Goal: Find specific page/section: Find specific page/section

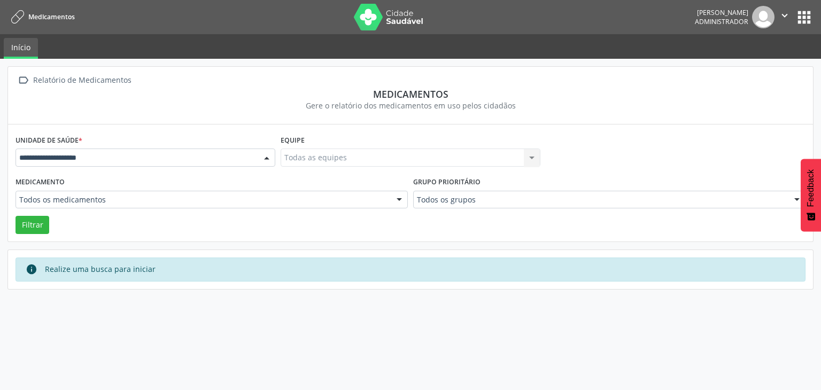
click at [237, 150] on div at bounding box center [146, 158] width 260 height 18
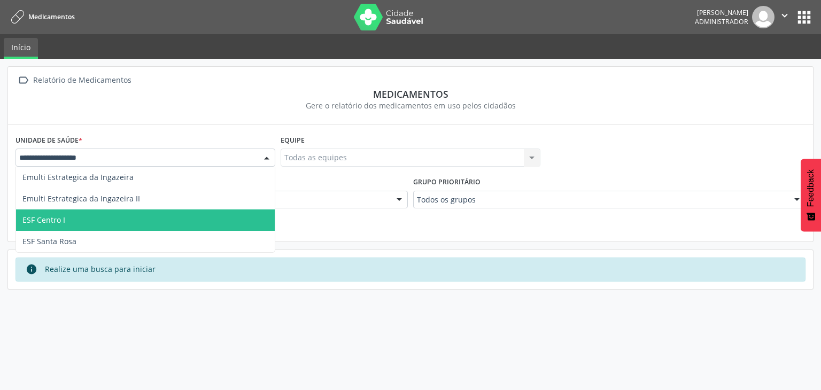
click at [199, 223] on span "ESF Centro I" at bounding box center [145, 220] width 259 height 21
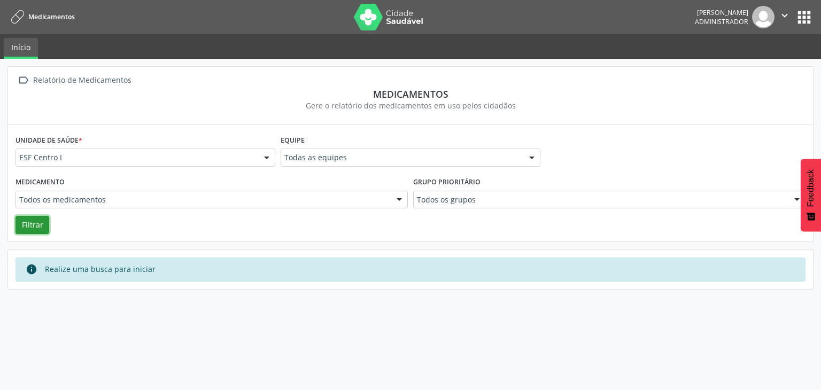
click at [31, 224] on button "Filtrar" at bounding box center [33, 225] width 34 height 18
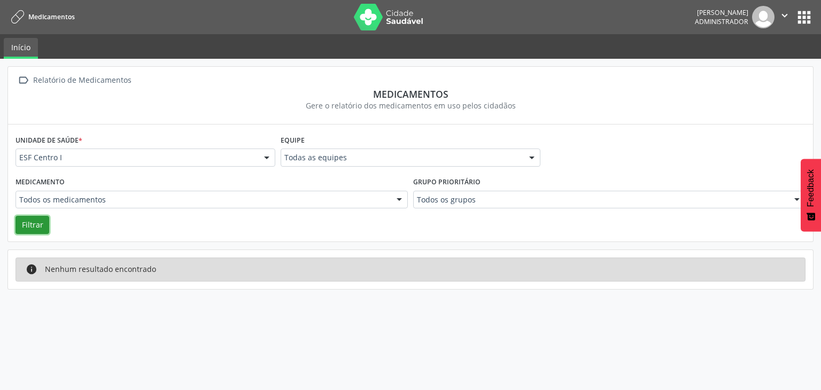
click at [44, 223] on button "Filtrar" at bounding box center [33, 225] width 34 height 18
click at [798, 21] on button "apps" at bounding box center [804, 17] width 19 height 19
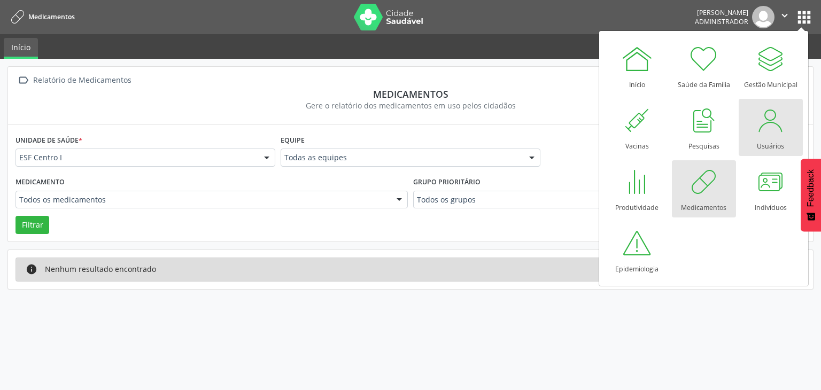
click at [761, 128] on div at bounding box center [771, 120] width 32 height 32
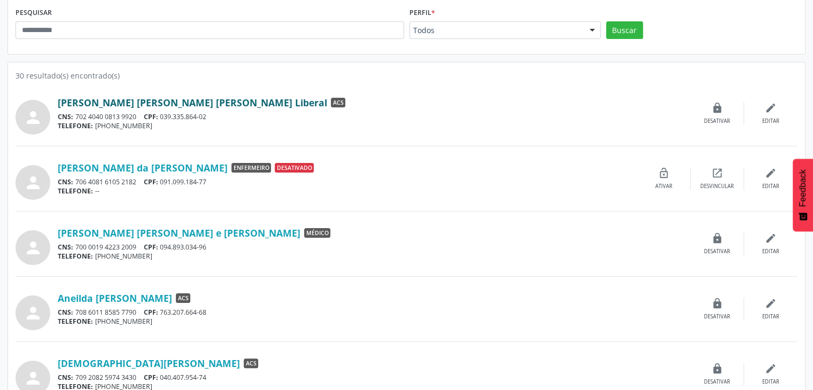
scroll to position [159, 0]
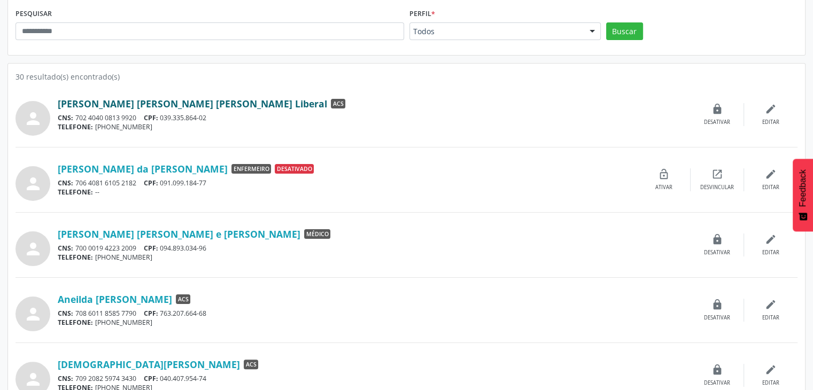
click at [130, 101] on link "Adila Gode de Lima Morais Liberal" at bounding box center [192, 104] width 269 height 12
